Goal: Complete application form

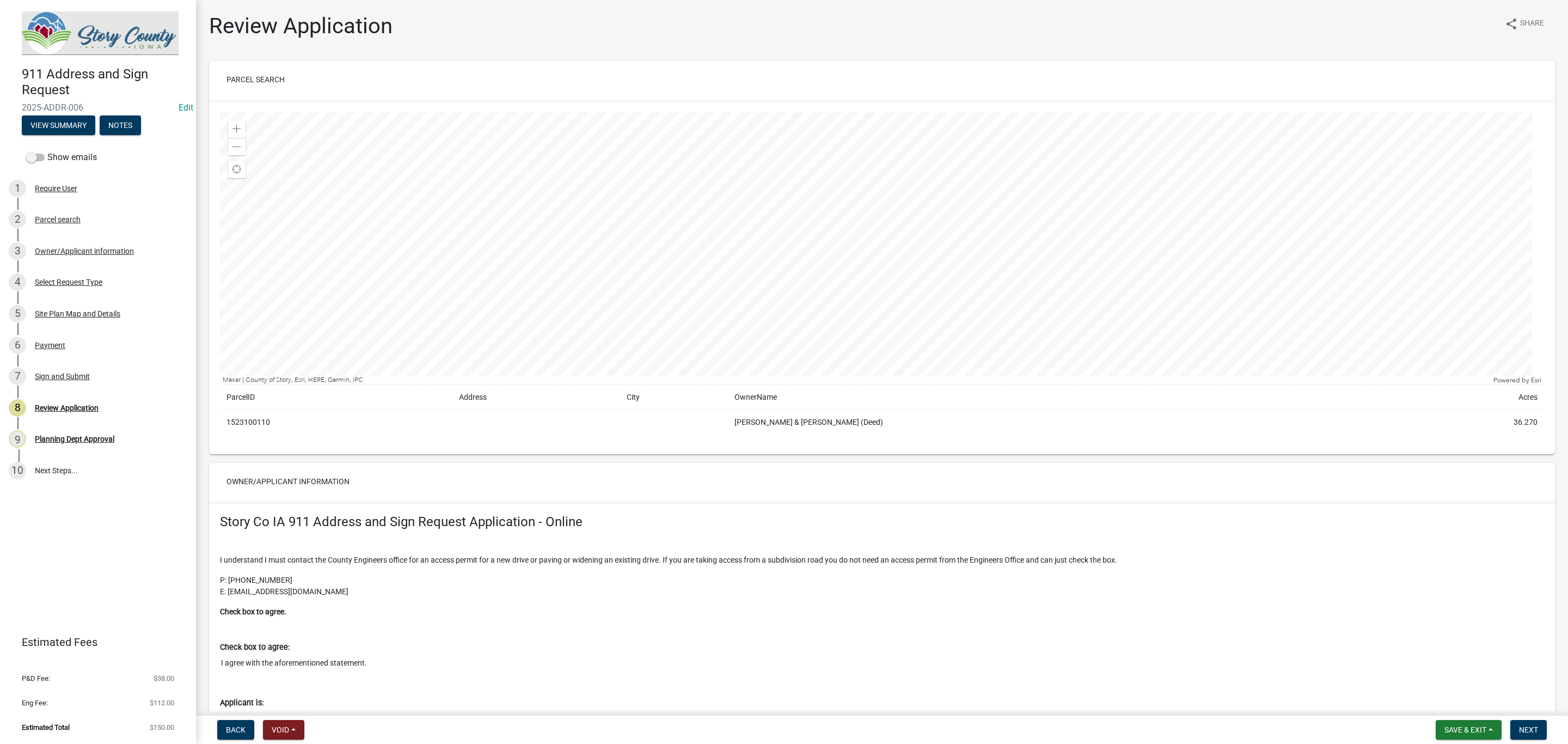
scroll to position [2155, 0]
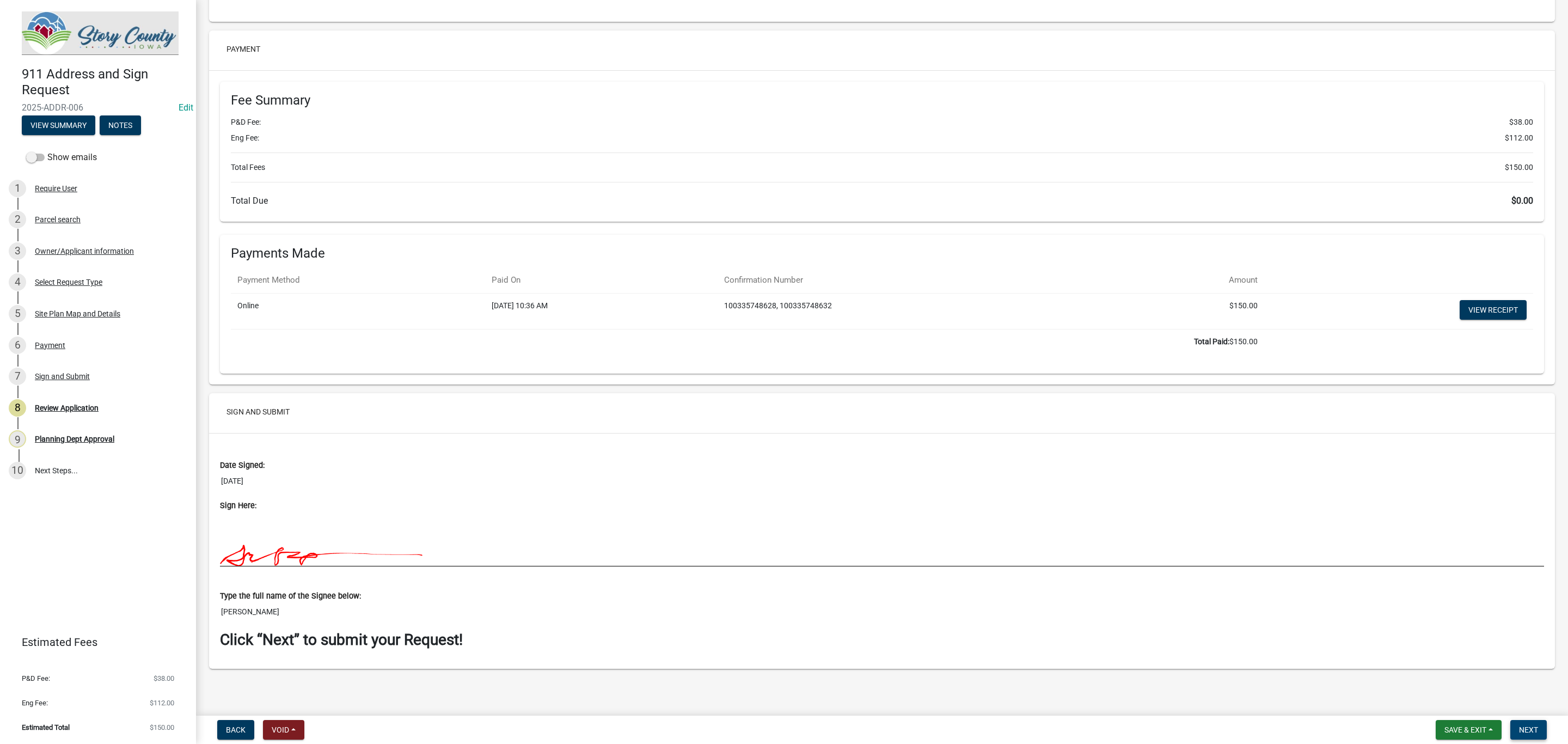
click at [1529, 725] on span "Next" at bounding box center [1528, 729] width 19 height 9
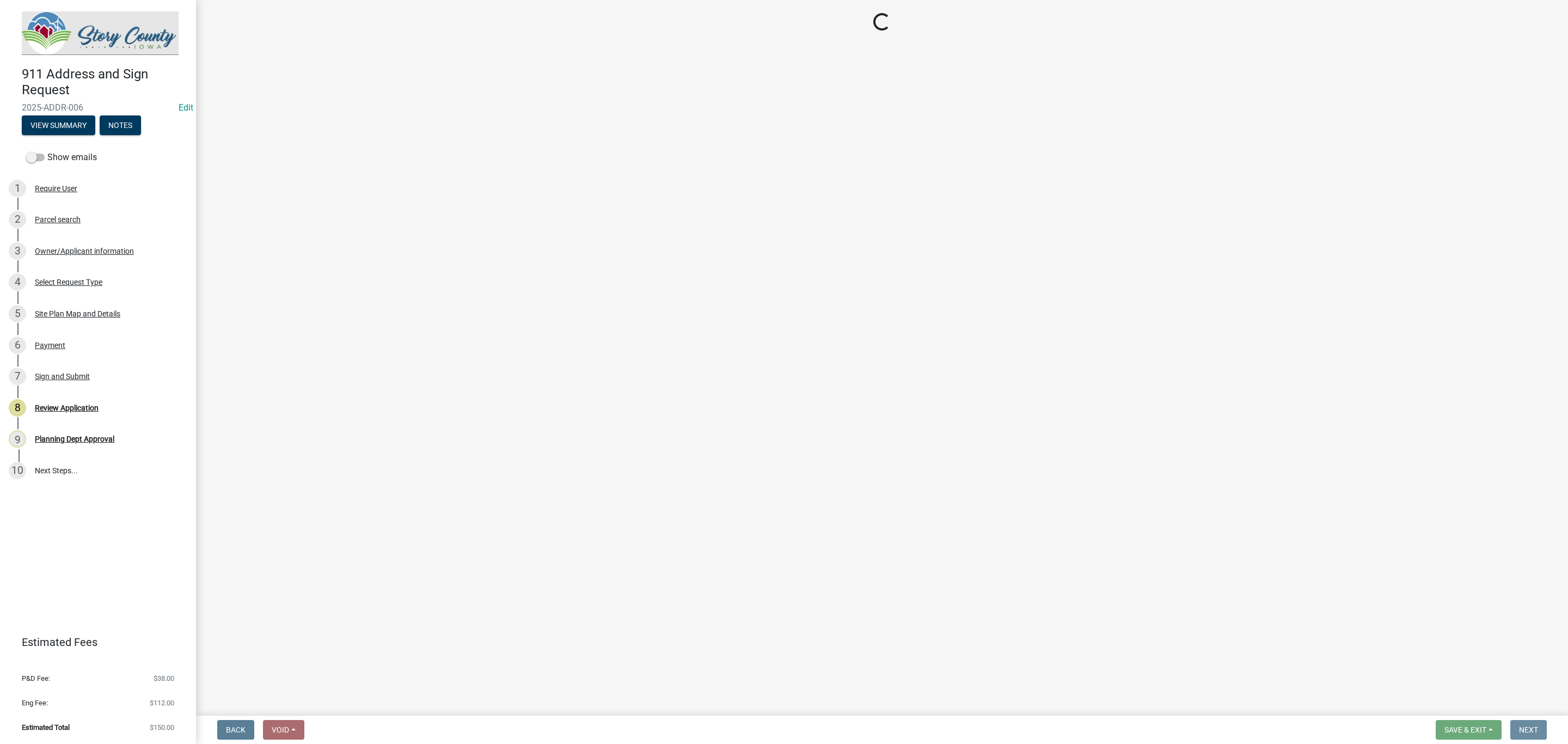
scroll to position [0, 0]
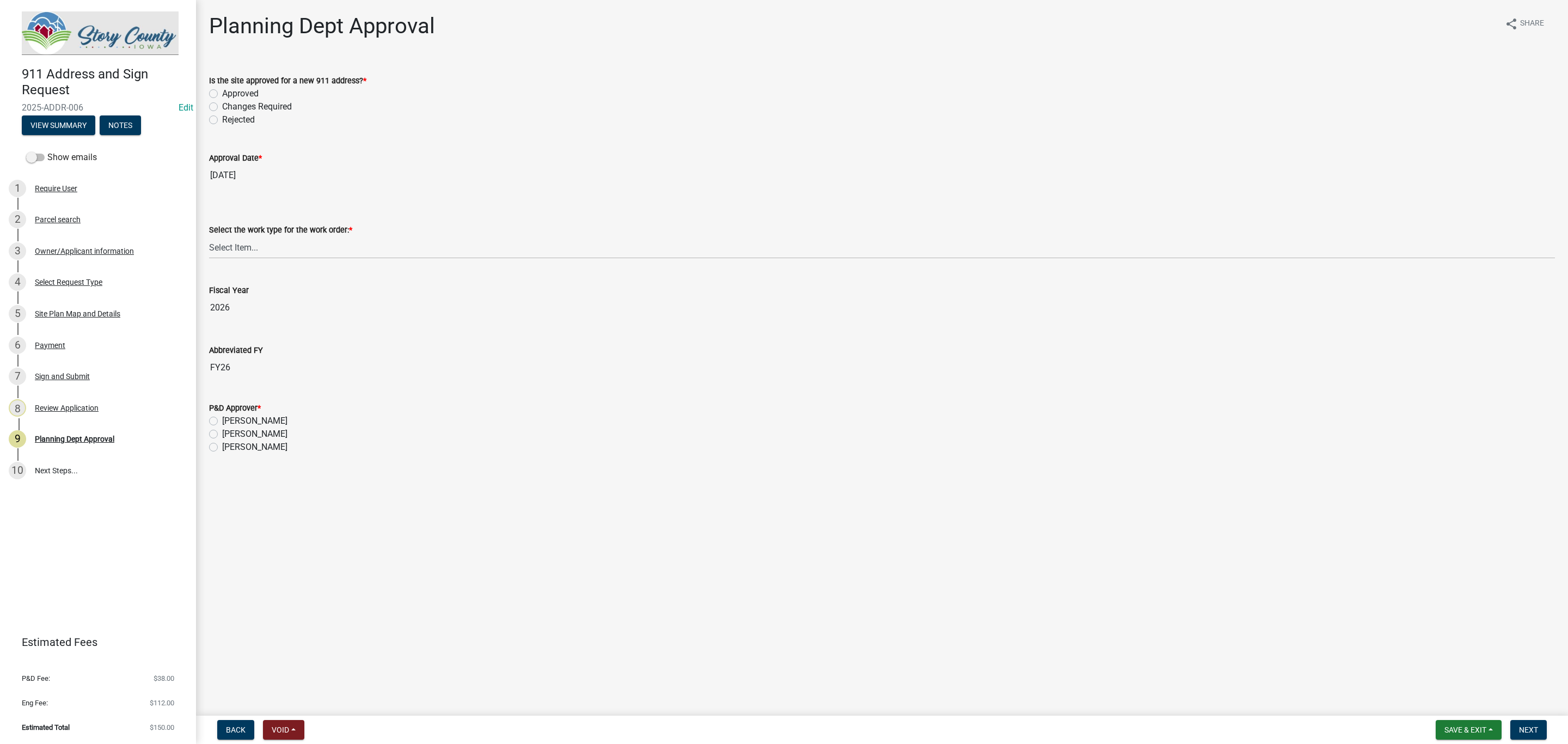
click at [222, 92] on label "Approved" at bounding box center [240, 93] width 37 height 13
click at [222, 92] on input "Approved" at bounding box center [226, 91] width 7 height 7
radio input "true"
click at [283, 251] on select "Select Item... New Address Assigned Replacement Marker Replacement Sign Post Re…" at bounding box center [881, 247] width 1346 height 23
click at [209, 236] on select "Select Item... New Address Assigned Replacement Marker Replacement Sign Post Re…" at bounding box center [881, 247] width 1346 height 23
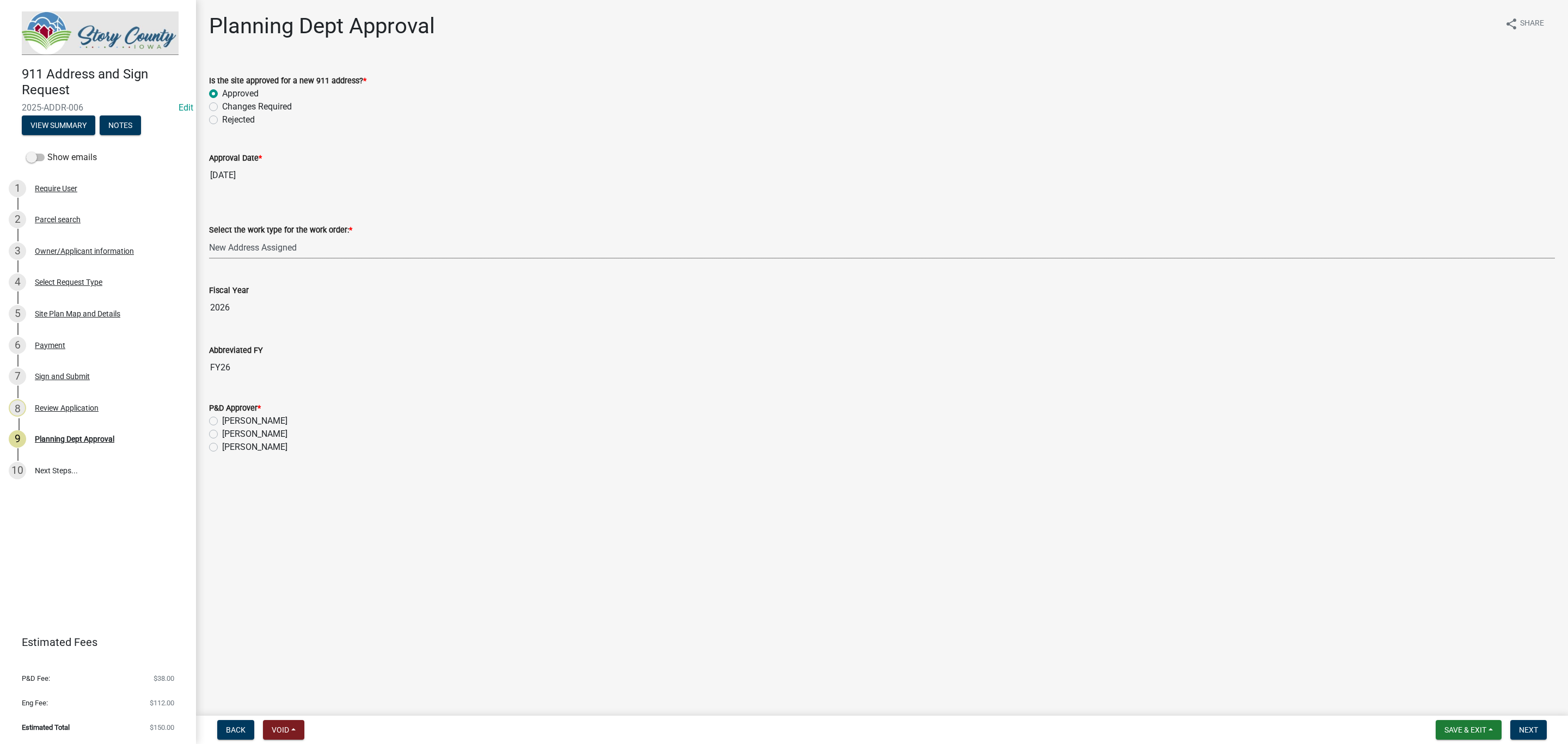
select select "3d4cf79e-cdf7-453e-a278-f874bdf719b4"
click at [222, 449] on label "[PERSON_NAME]" at bounding box center [254, 447] width 65 height 13
click at [222, 447] on input "[PERSON_NAME]" at bounding box center [226, 444] width 7 height 7
radio input "true"
click at [1539, 734] on button "Next" at bounding box center [1528, 729] width 37 height 19
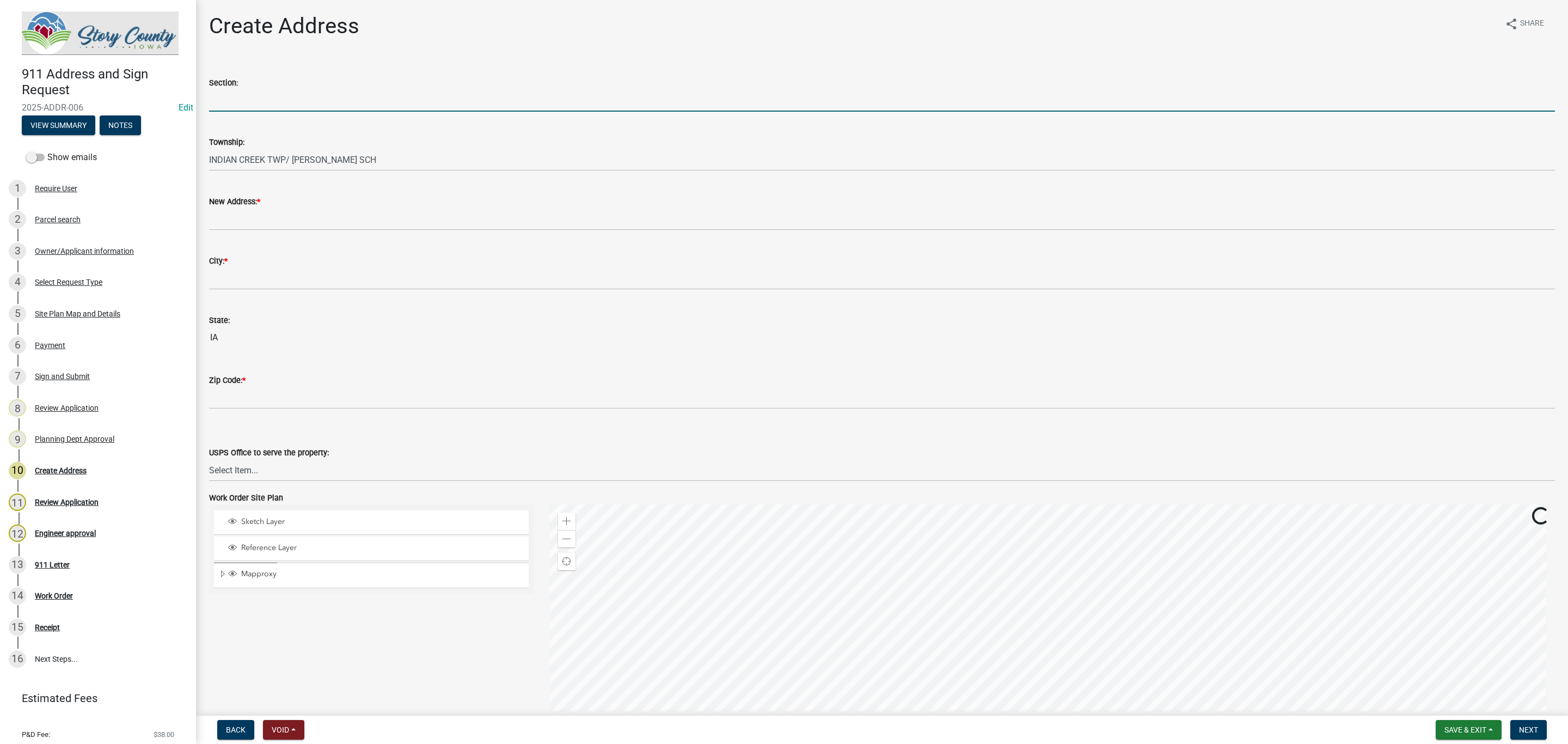
click at [296, 100] on input "Section:" at bounding box center [881, 100] width 1346 height 23
type input "23"
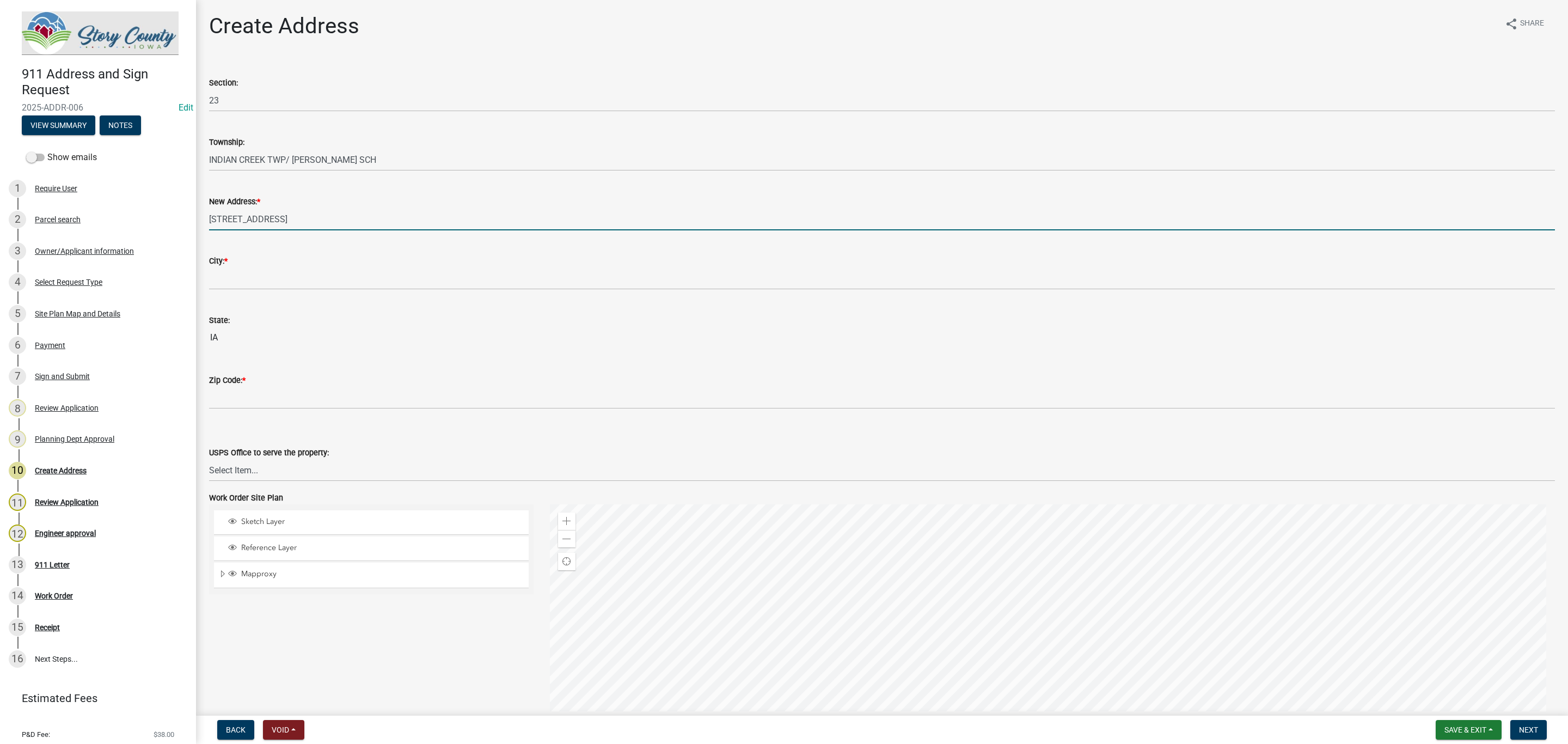
type input "[STREET_ADDRESS]"
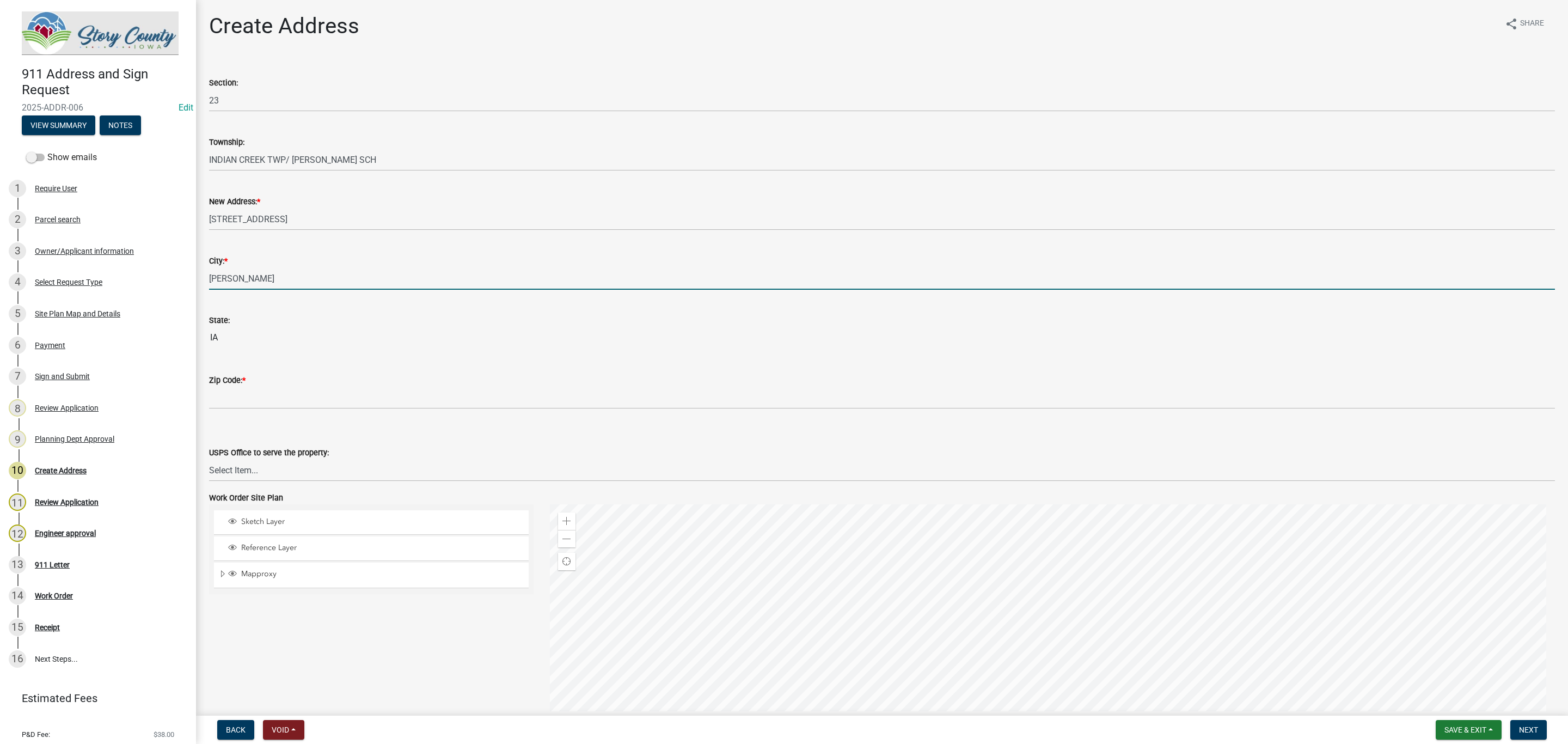
type input "[PERSON_NAME]"
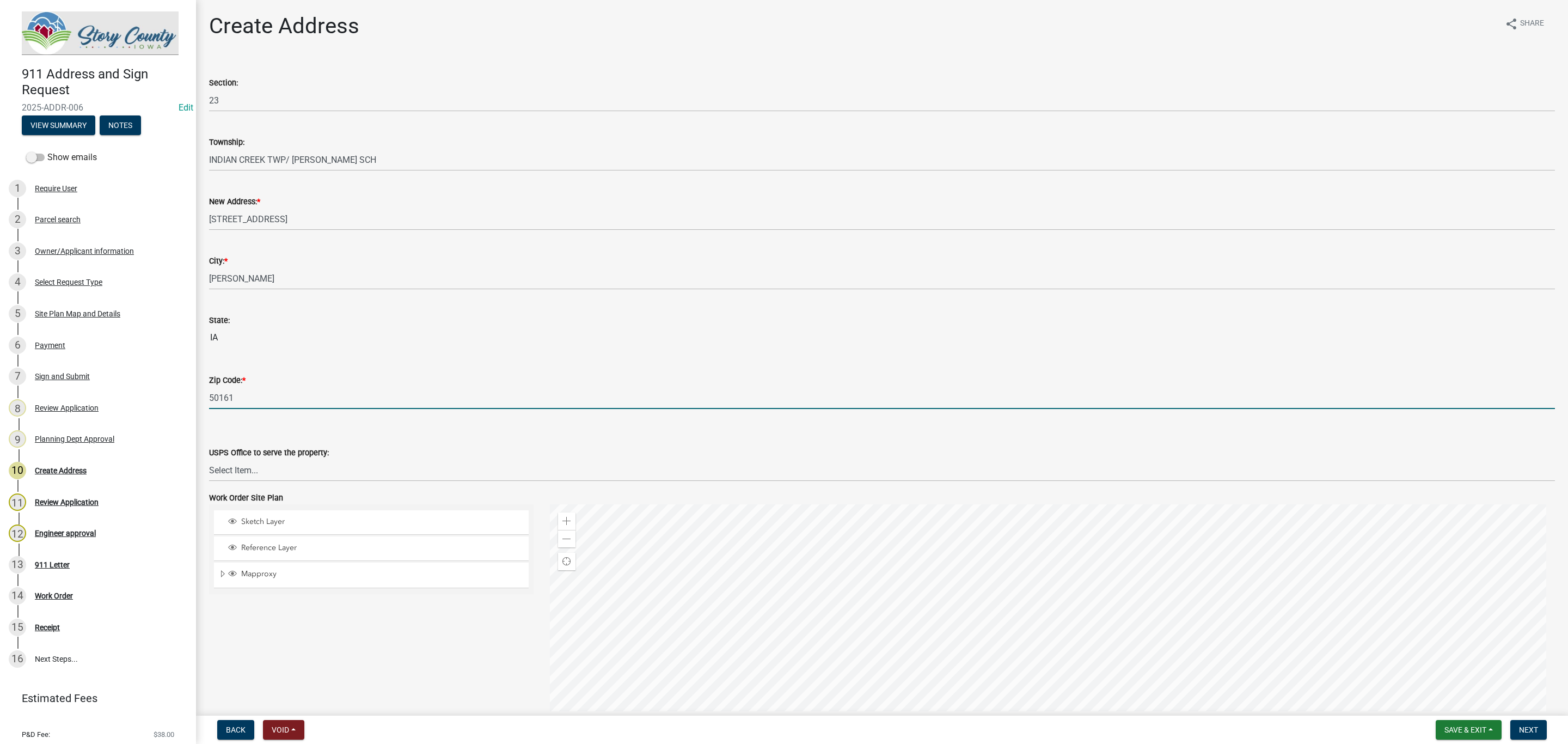
type input "50161"
click at [224, 443] on form "USPS Office to serve the property: Select Item... [PERSON_NAME] Post Office 500…" at bounding box center [881, 457] width 1346 height 49
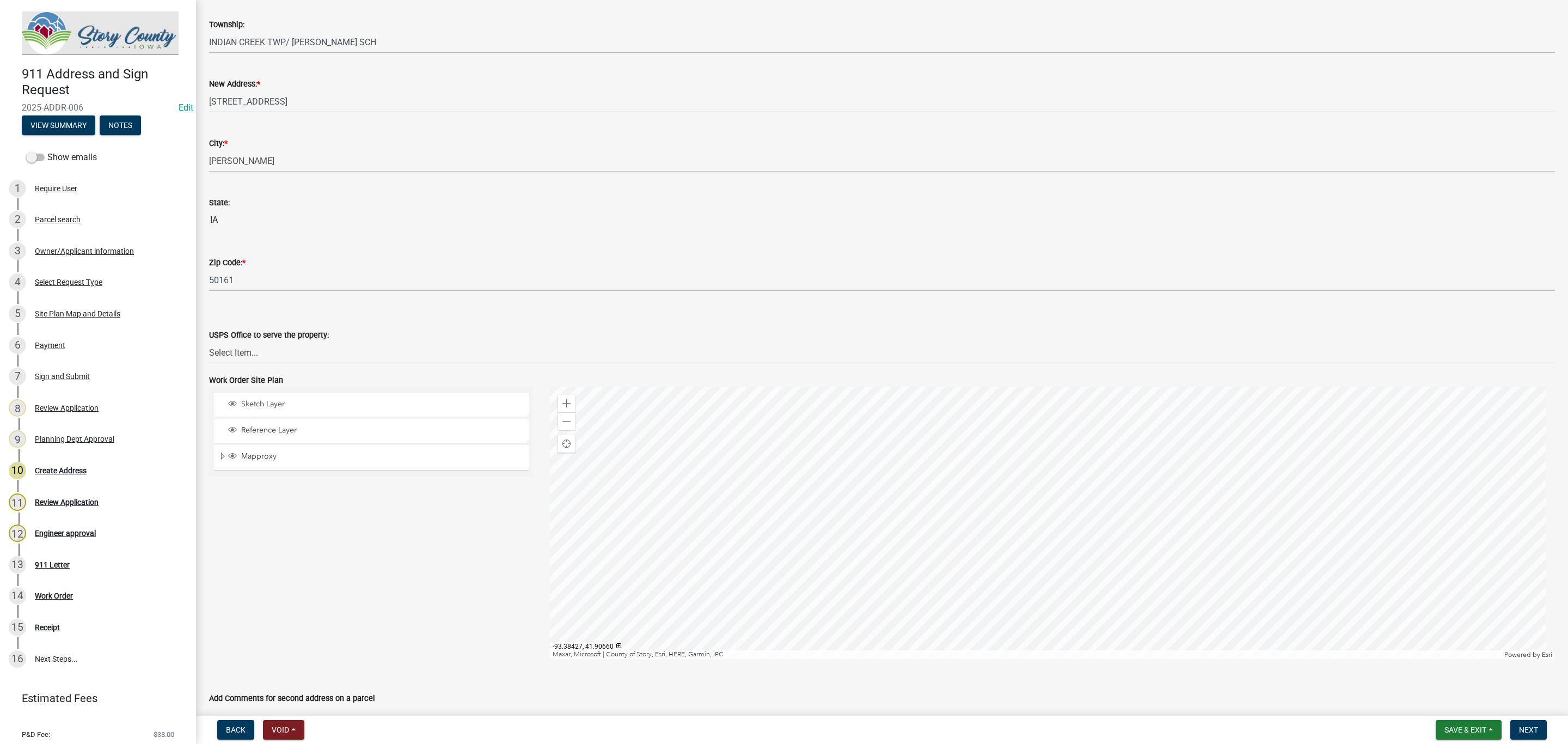
scroll to position [213, 0]
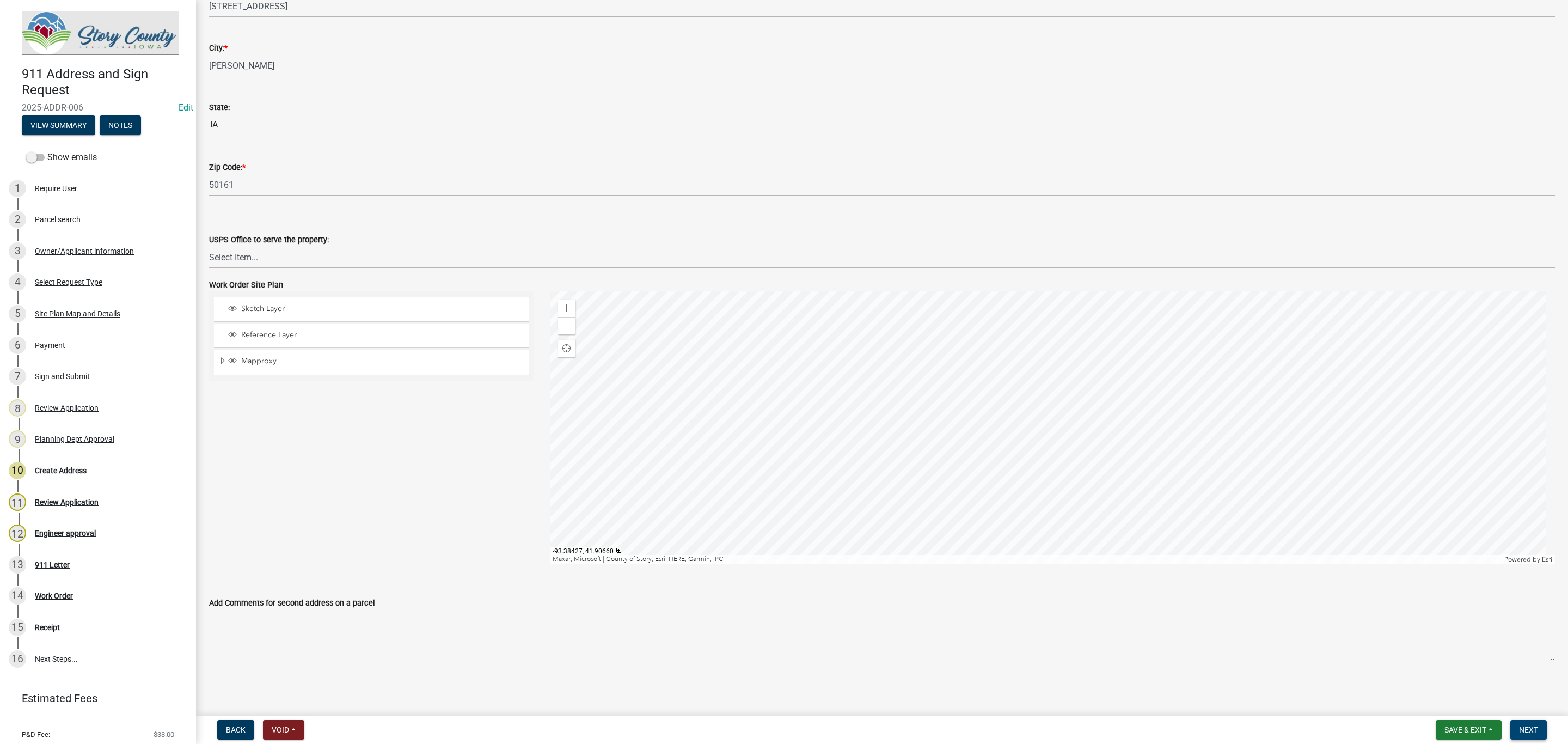
click at [1529, 729] on span "Next" at bounding box center [1528, 729] width 19 height 9
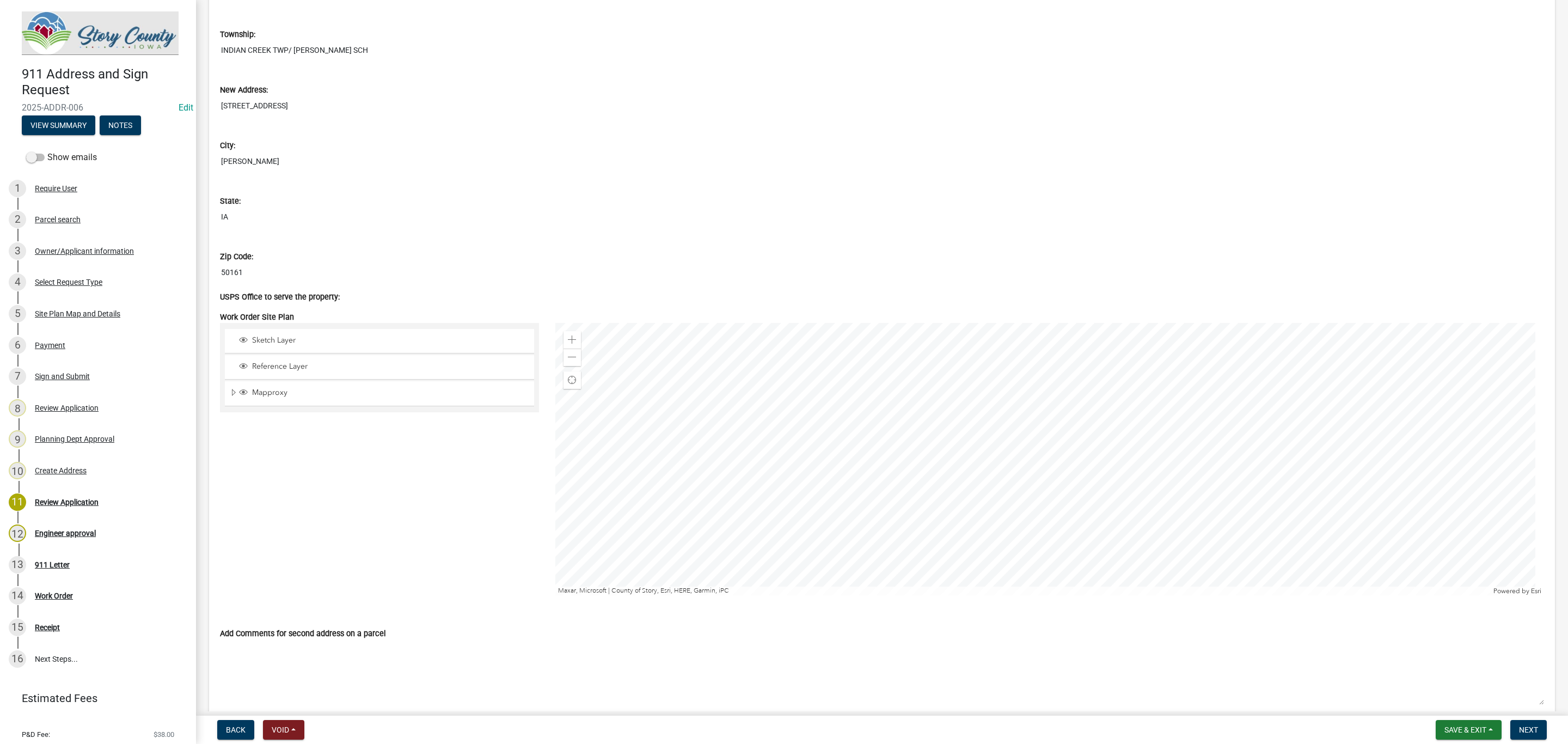
scroll to position [3409, 0]
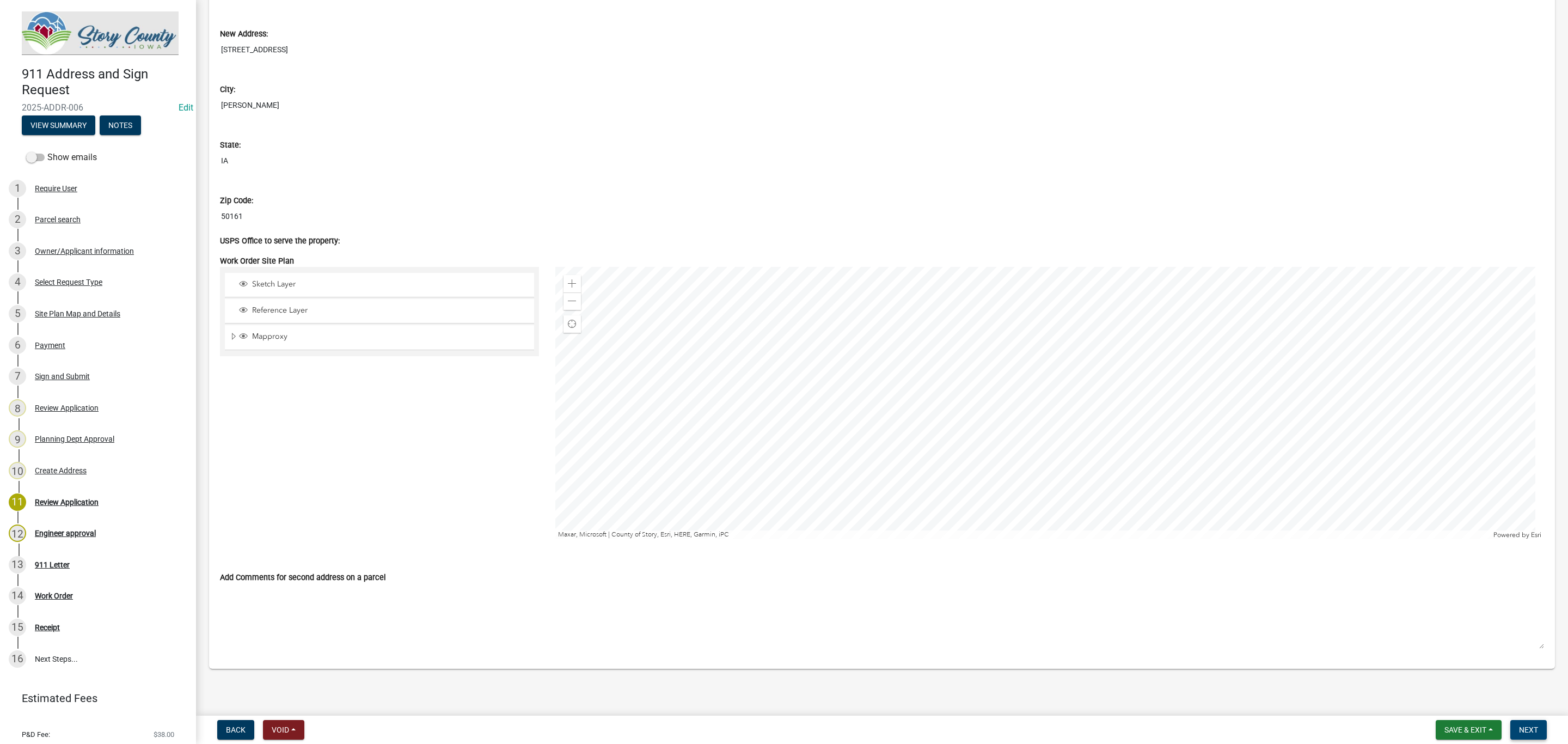
click at [1523, 729] on span "Next" at bounding box center [1528, 729] width 19 height 9
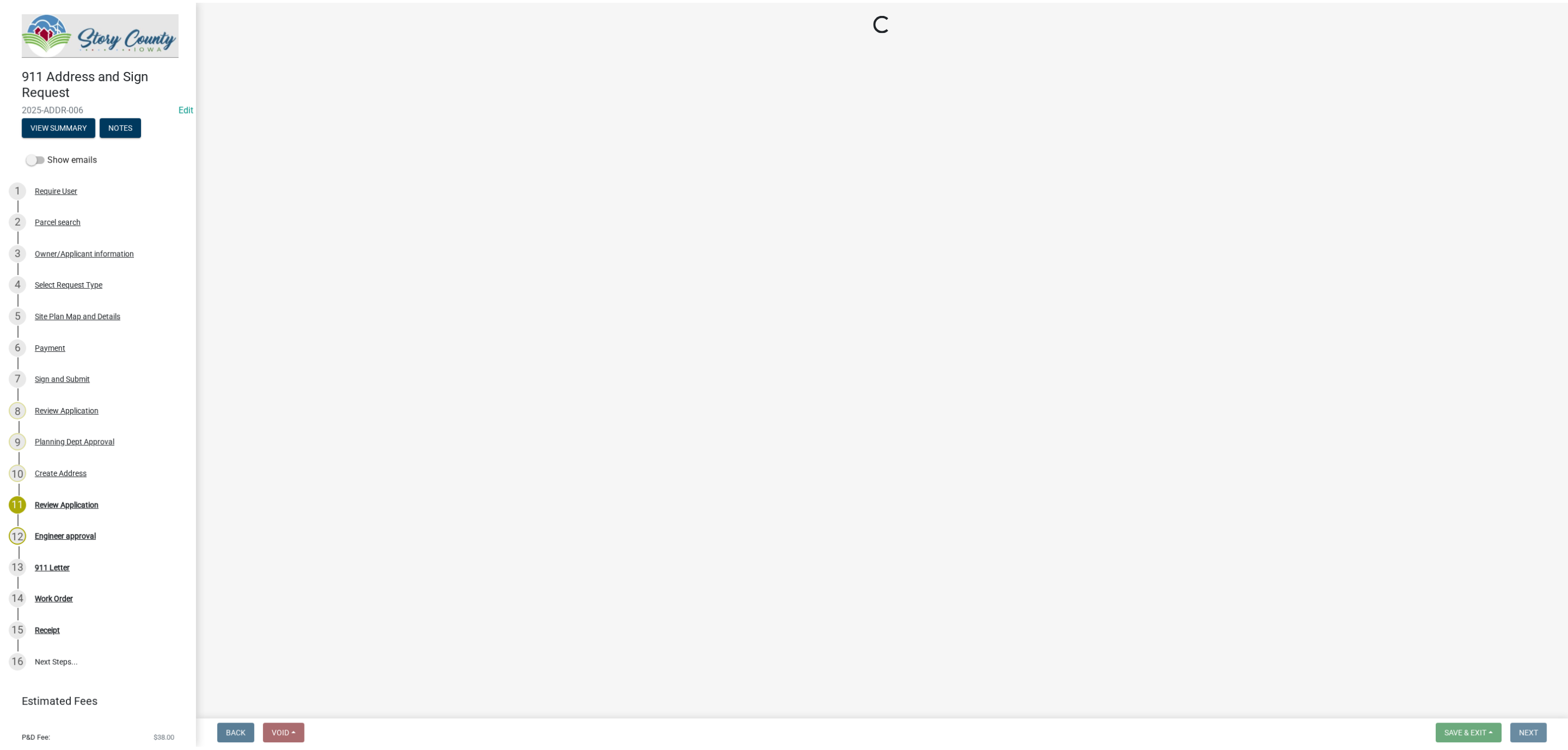
scroll to position [0, 0]
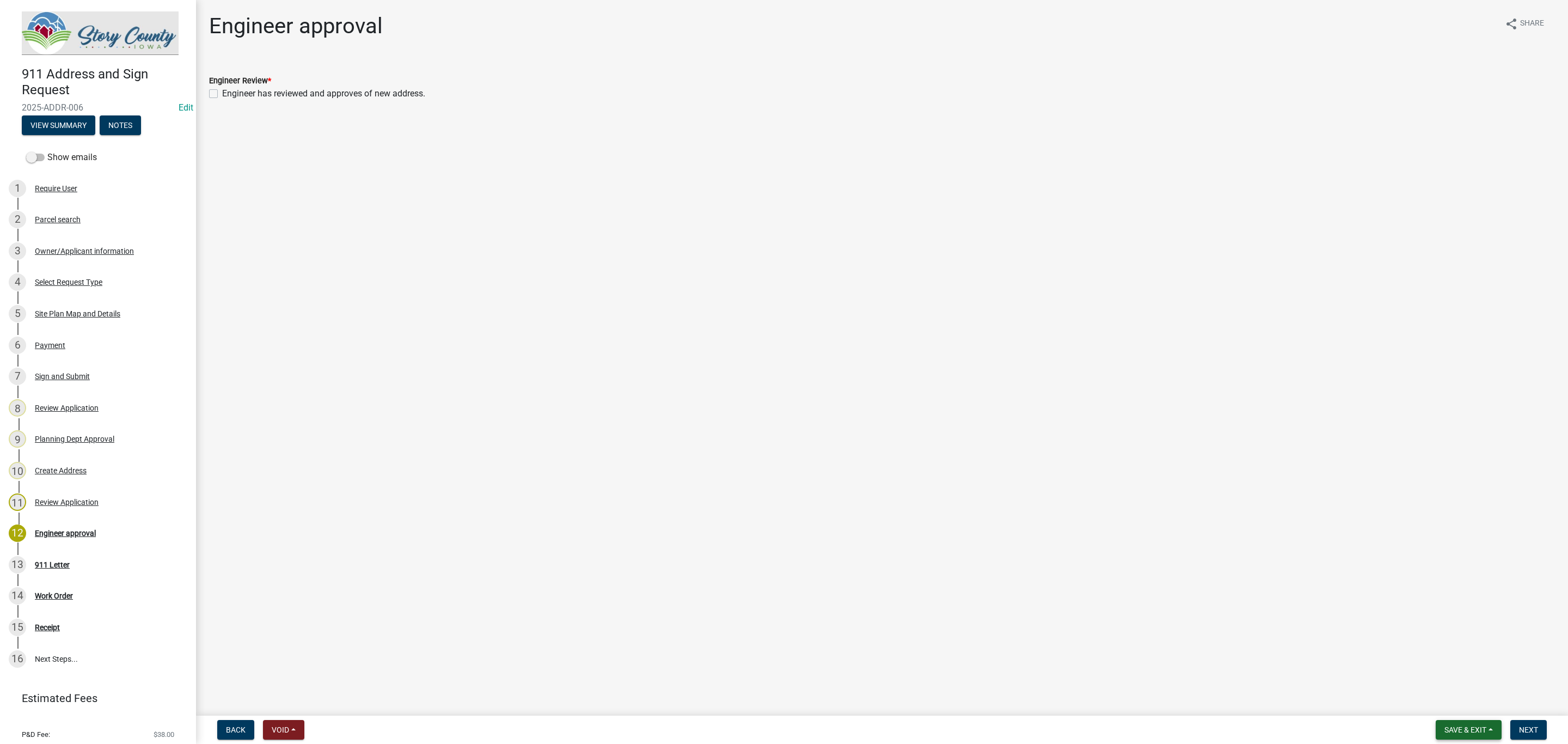
click at [1455, 731] on span "Save & Exit" at bounding box center [1465, 729] width 42 height 9
click at [1446, 700] on button "Save & Exit" at bounding box center [1458, 701] width 87 height 26
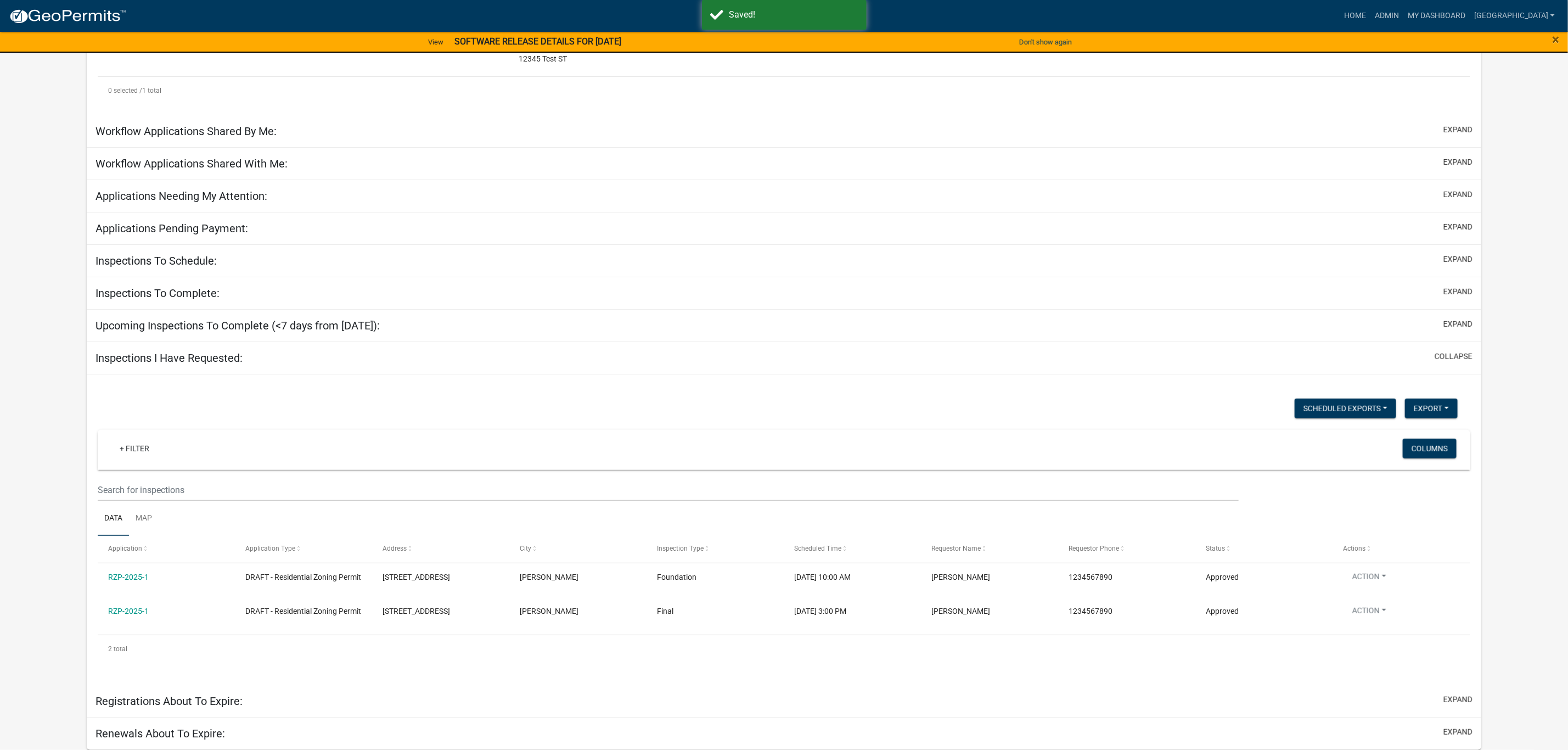
scroll to position [312, 0]
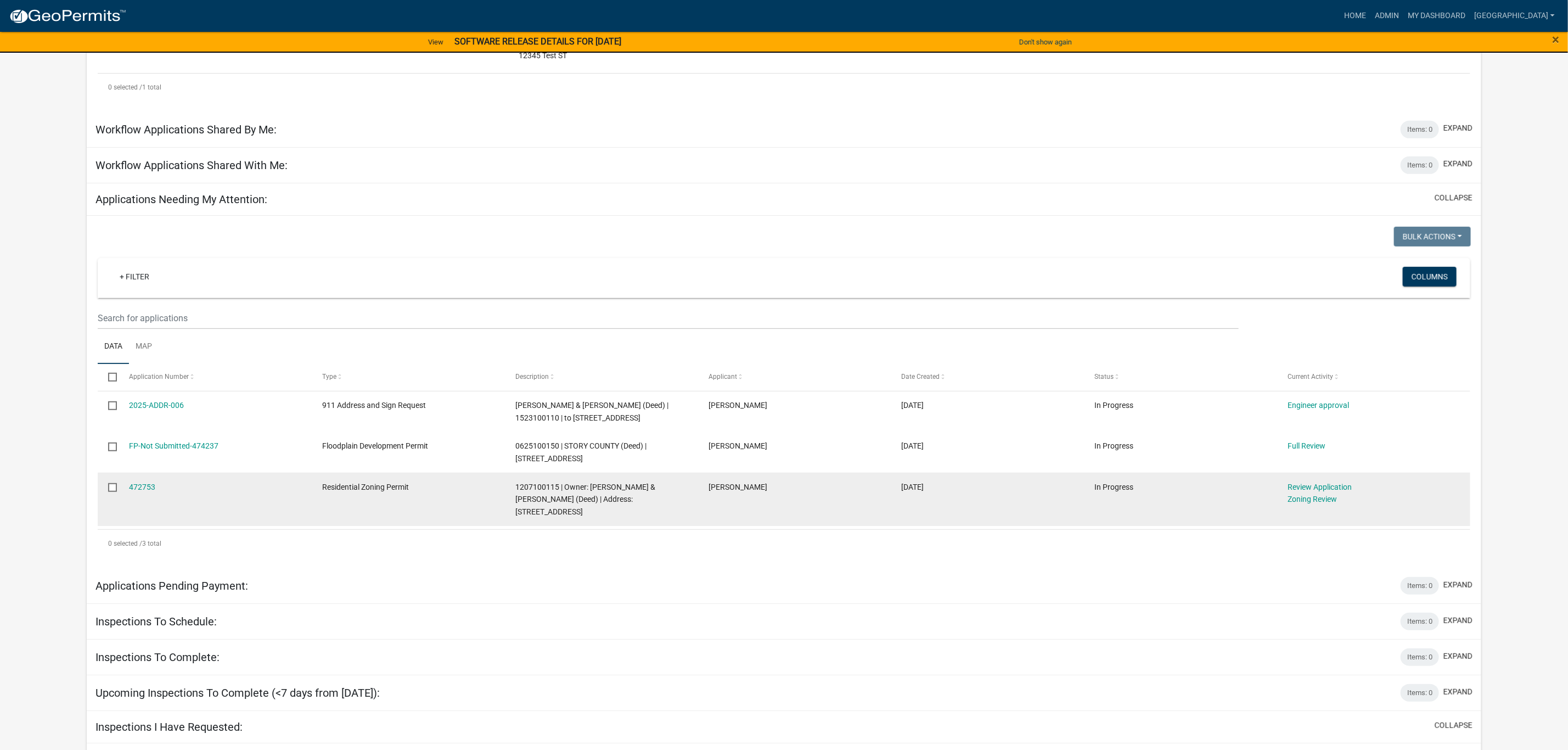
click at [535, 482] on span "1207100115 | Owner: [PERSON_NAME] & [PERSON_NAME] (Deed) | Address: [STREET_ADD…" at bounding box center [585, 499] width 140 height 34
